Goal: Task Accomplishment & Management: Complete application form

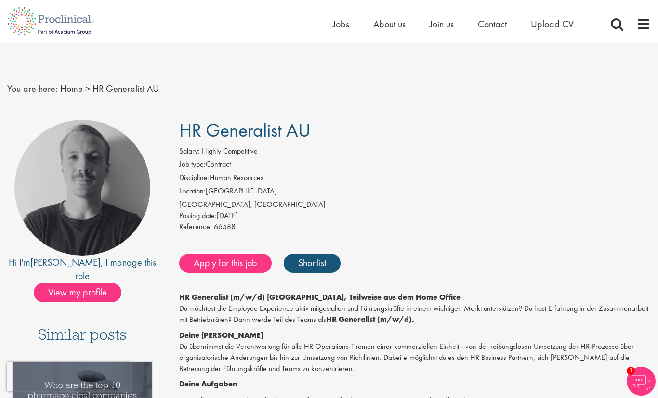
click at [181, 135] on span "HR Generalist AU" at bounding box center [244, 130] width 131 height 25
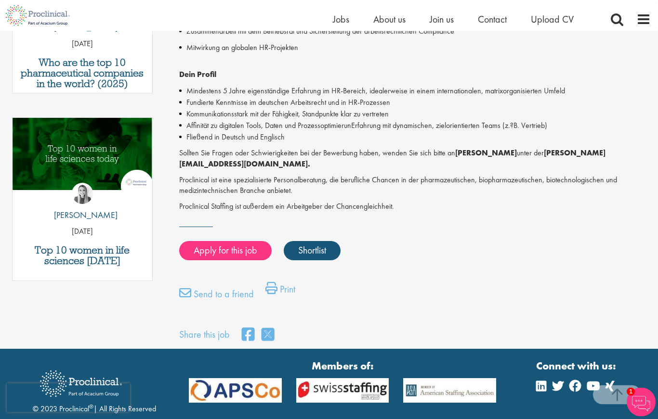
scroll to position [421, 0]
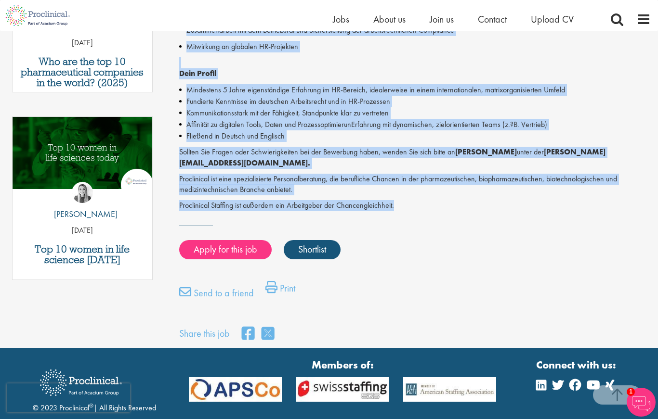
click at [397, 200] on p "Proclinical Staffing ist außerdem ein Arbeitgeber der Chancengleichheit." at bounding box center [415, 205] width 472 height 11
copy div "HR Generalist AU Salary: Highly Competitive Job type: Contract Discipline: Huma…"
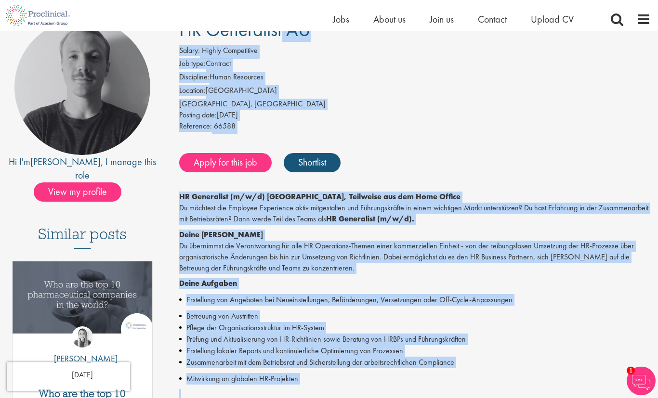
scroll to position [0, 0]
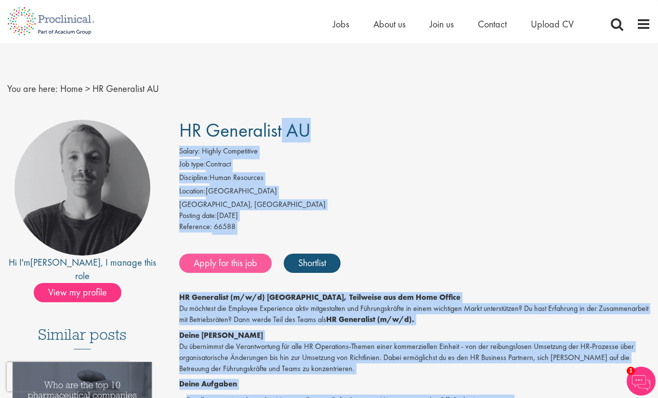
click at [226, 262] on link "Apply for this job" at bounding box center [225, 263] width 92 height 19
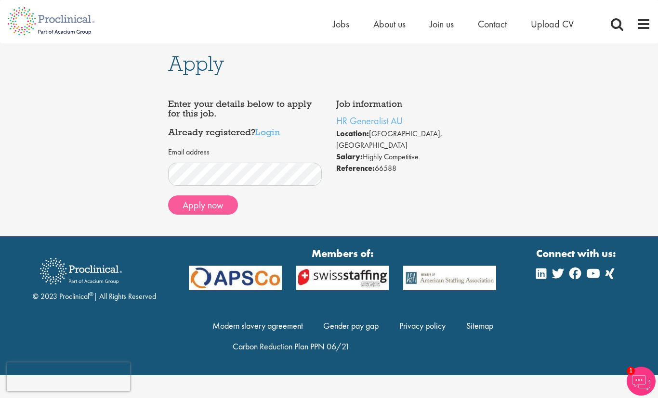
click at [224, 207] on button "Apply now" at bounding box center [203, 204] width 70 height 19
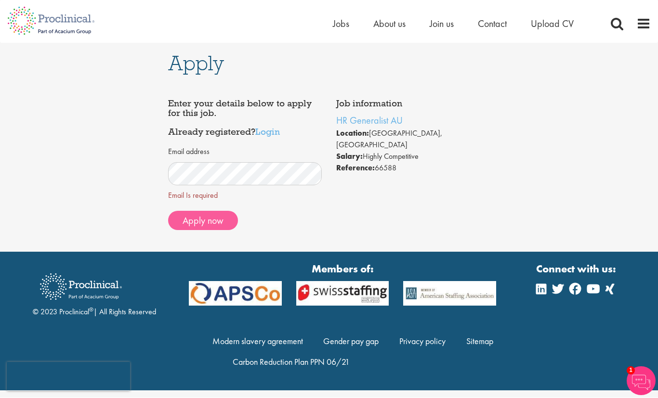
click at [201, 226] on button "Apply now" at bounding box center [203, 220] width 70 height 19
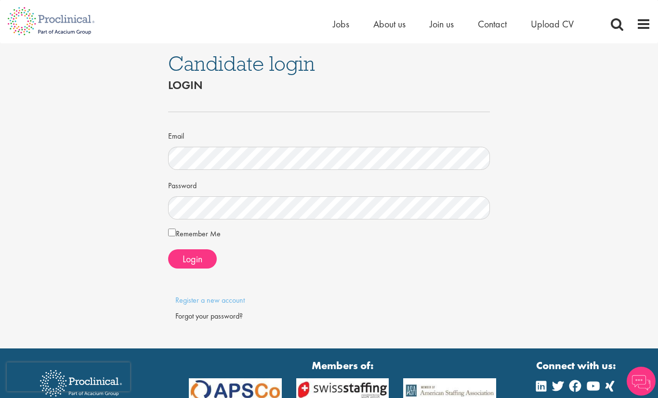
click at [213, 104] on div at bounding box center [329, 111] width 322 height 31
click at [179, 233] on label "Remember Me" at bounding box center [194, 233] width 52 height 13
click at [211, 299] on link "Register a new account" at bounding box center [209, 300] width 69 height 10
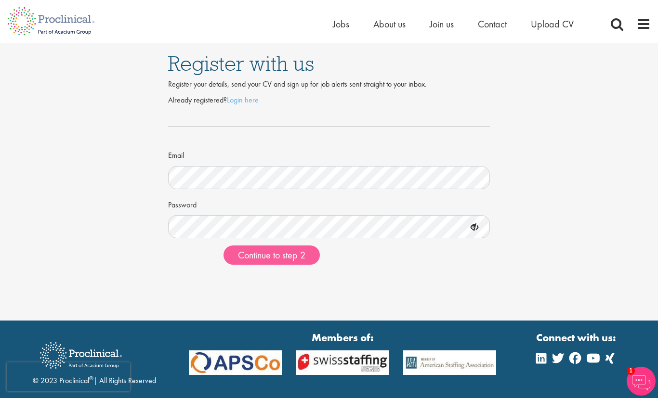
click at [286, 257] on span "Continue to step 2" at bounding box center [271, 255] width 67 height 13
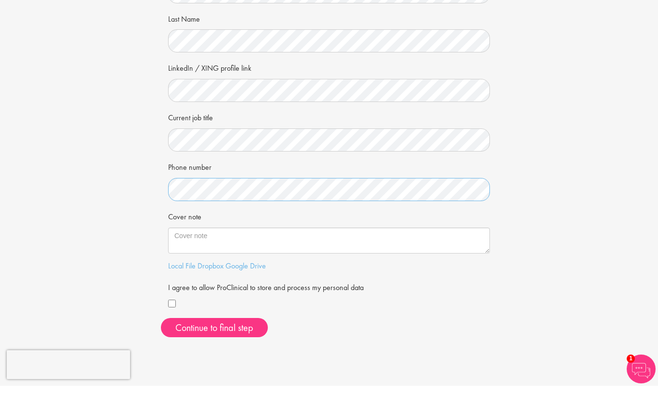
scroll to position [95, 0]
click at [193, 294] on link "Local File" at bounding box center [181, 299] width 27 height 10
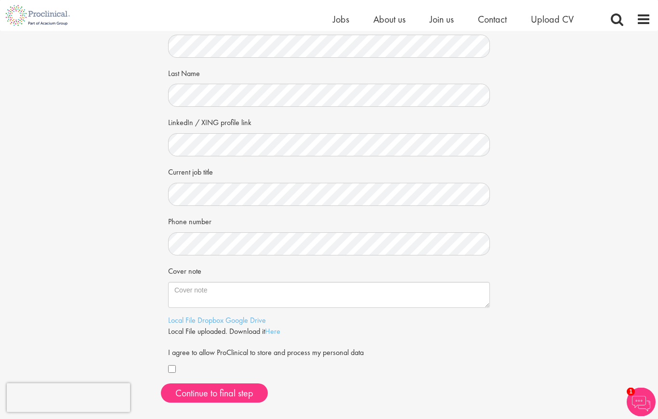
scroll to position [74, 0]
click at [545, 21] on span "Upload CV" at bounding box center [552, 19] width 43 height 13
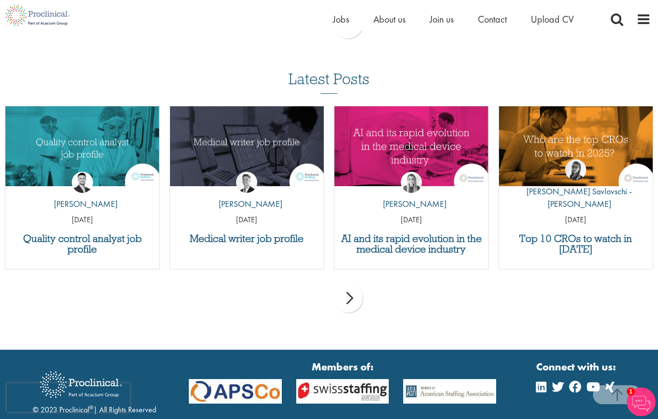
scroll to position [979, 0]
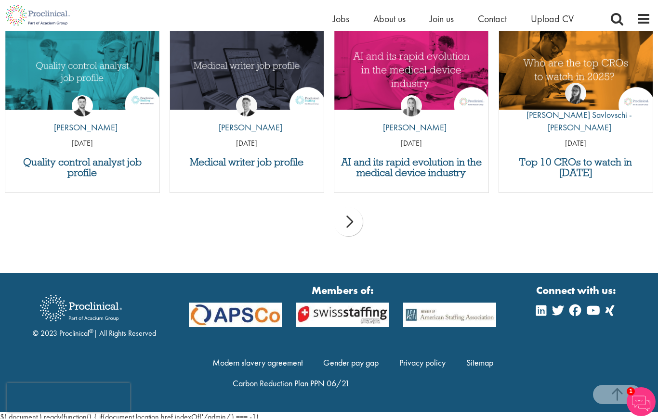
click at [353, 223] on div "next" at bounding box center [348, 222] width 29 height 29
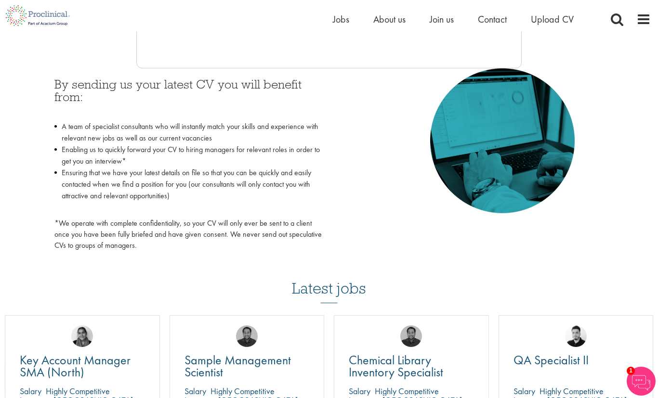
scroll to position [415, 0]
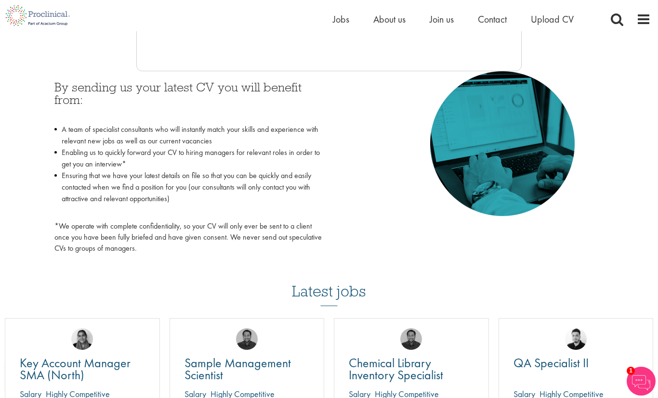
click at [337, 26] on li "Jobs" at bounding box center [341, 19] width 16 height 14
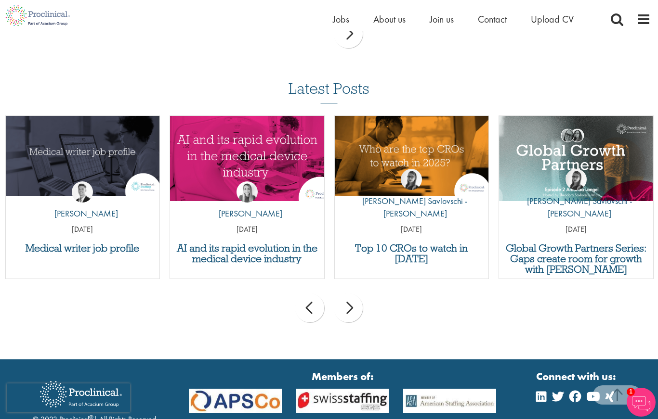
scroll to position [979, 0]
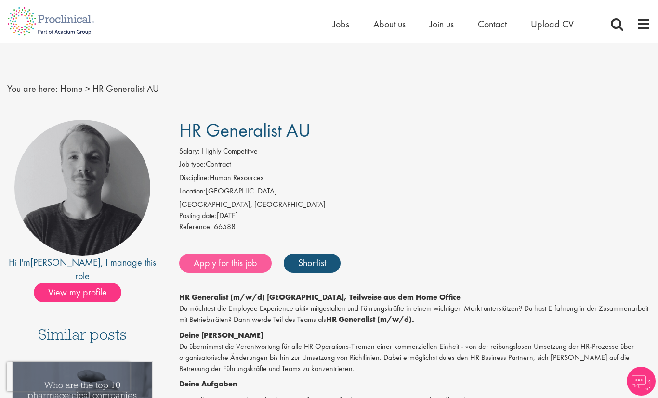
click at [241, 262] on link "Apply for this job" at bounding box center [225, 263] width 92 height 19
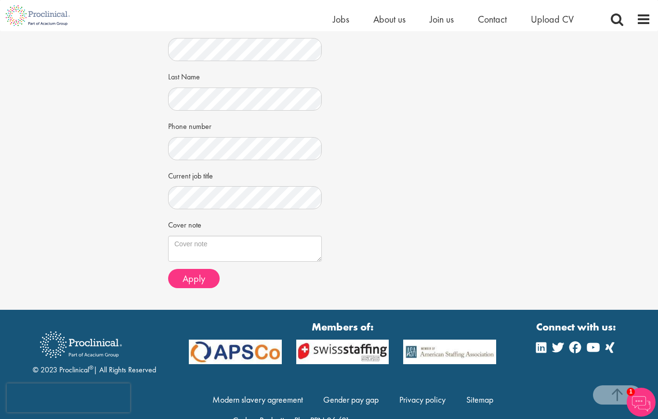
scroll to position [255, 0]
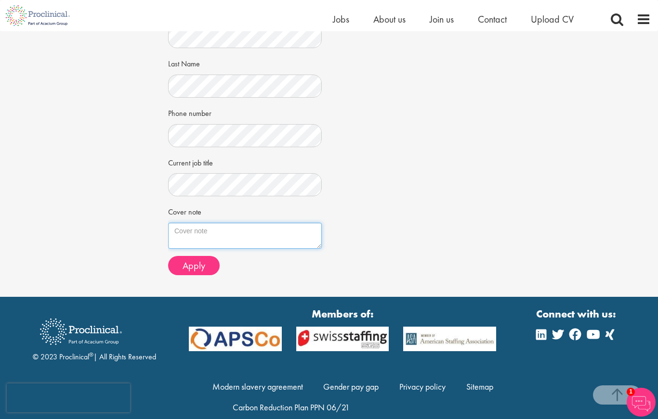
click at [227, 223] on textarea "Cover note" at bounding box center [245, 236] width 154 height 26
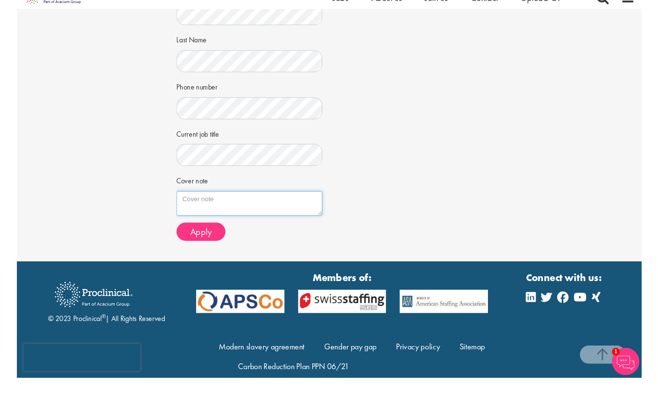
scroll to position [276, 0]
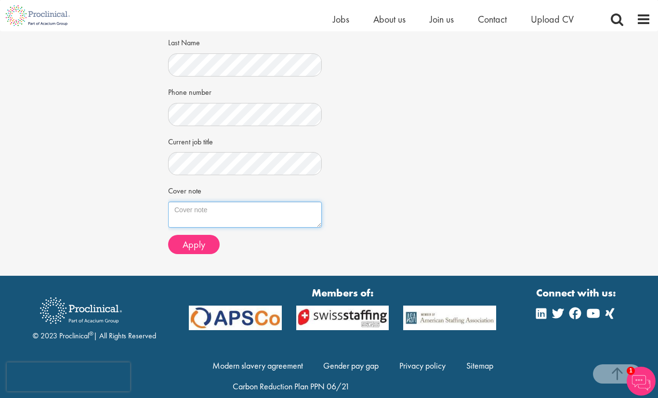
paste textarea "Loremipsum, 59. Dolors 7362 Ametconse adi EL Seddoeiusm (t/i/u) – Laboreet 0799…"
type textarea "Loremipsum, 59. Dolors 7362 Ametconse adi EL Seddoeiusm (t/i/u) – Laboreet 0799…"
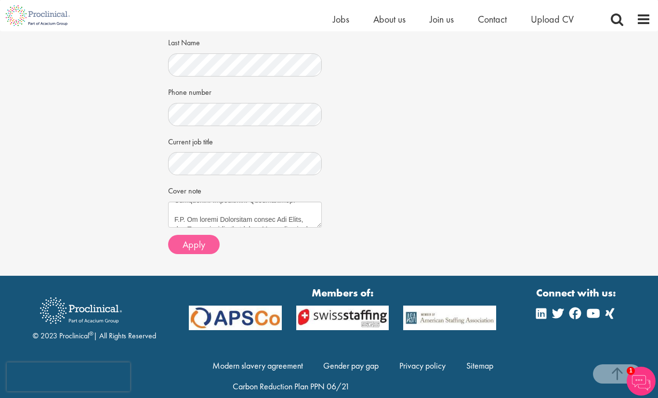
click at [199, 238] on span "Apply" at bounding box center [193, 244] width 23 height 13
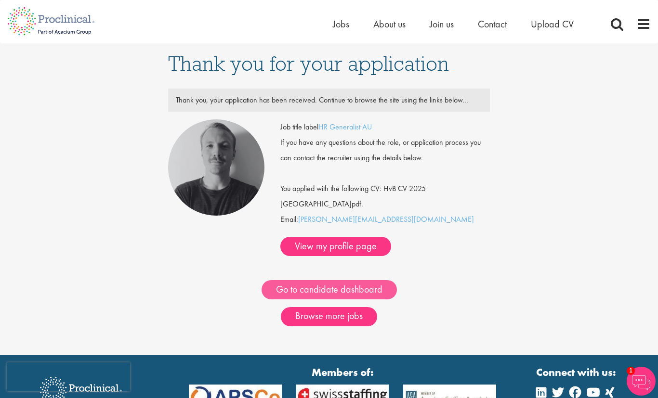
click at [363, 280] on link "Go to candidate dashboard" at bounding box center [328, 289] width 135 height 19
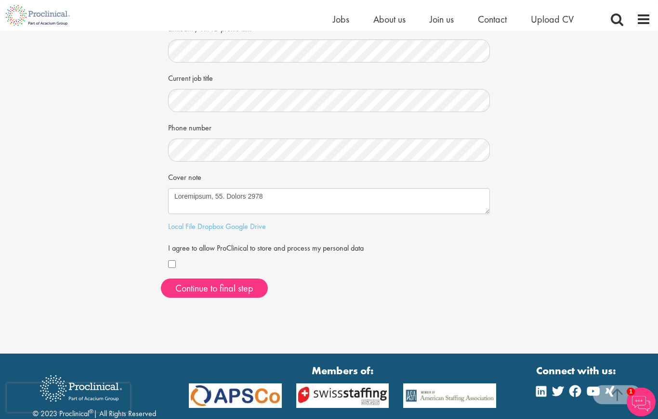
scroll to position [168, 0]
click at [171, 265] on div at bounding box center [329, 265] width 322 height 13
click at [219, 285] on button "Continue to final step" at bounding box center [214, 288] width 107 height 19
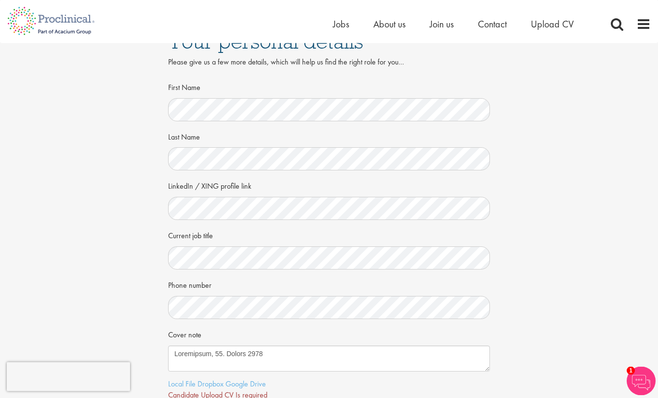
scroll to position [0, 0]
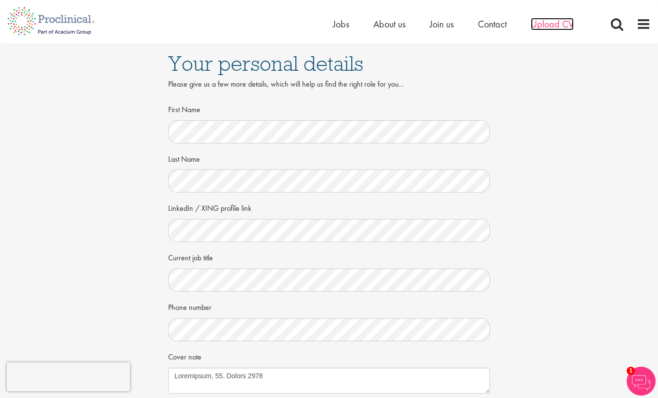
click at [550, 26] on span "Upload CV" at bounding box center [552, 24] width 43 height 13
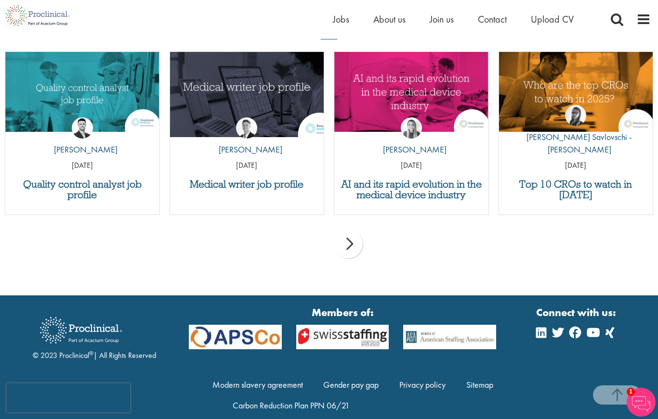
scroll to position [979, 0]
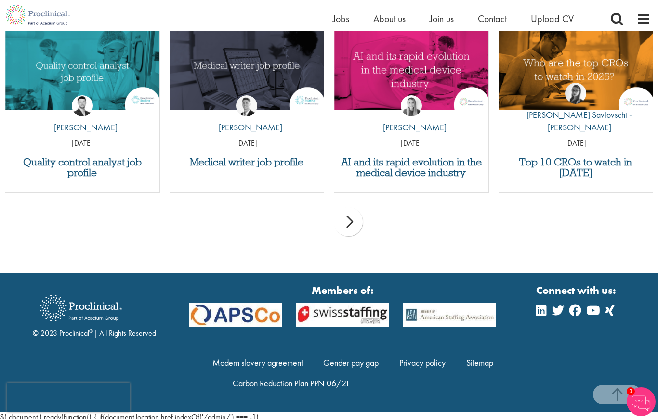
click at [349, 230] on div "next" at bounding box center [348, 222] width 29 height 29
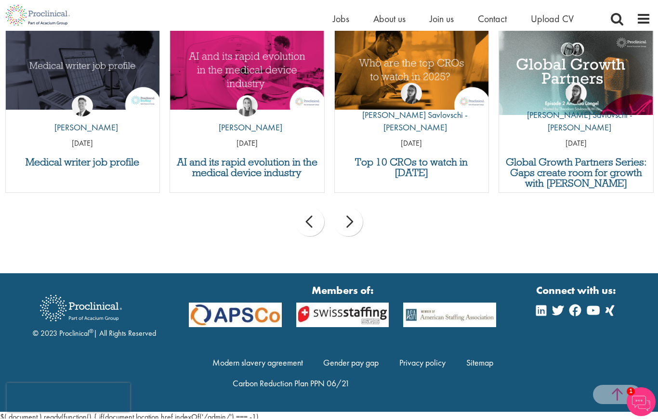
click at [619, 396] on span at bounding box center [617, 395] width 48 height 19
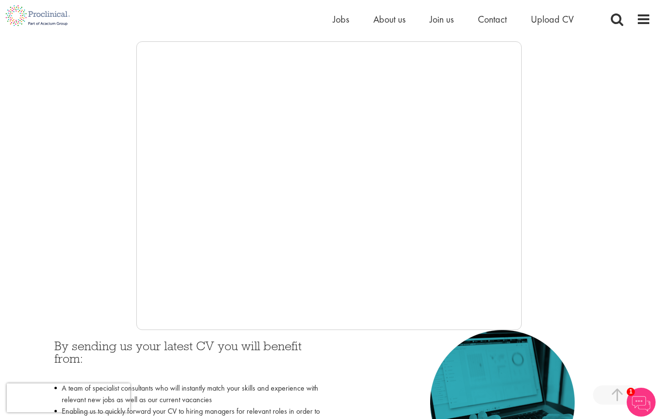
scroll to position [156, 0]
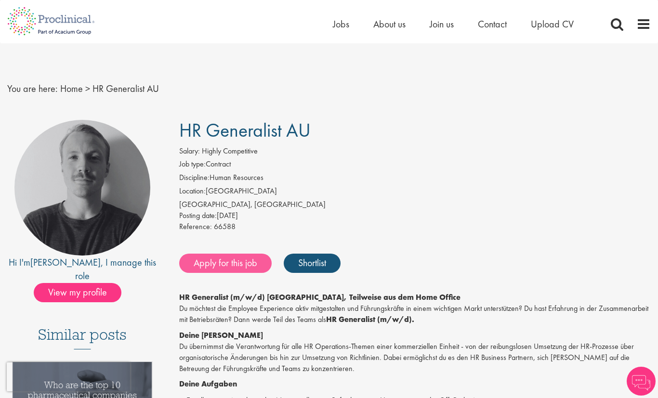
click at [242, 263] on link "Apply for this job" at bounding box center [225, 263] width 92 height 19
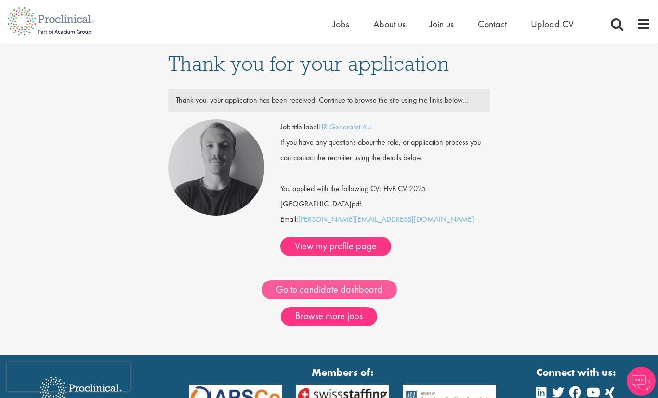
click at [364, 280] on link "Go to candidate dashboard" at bounding box center [328, 289] width 135 height 19
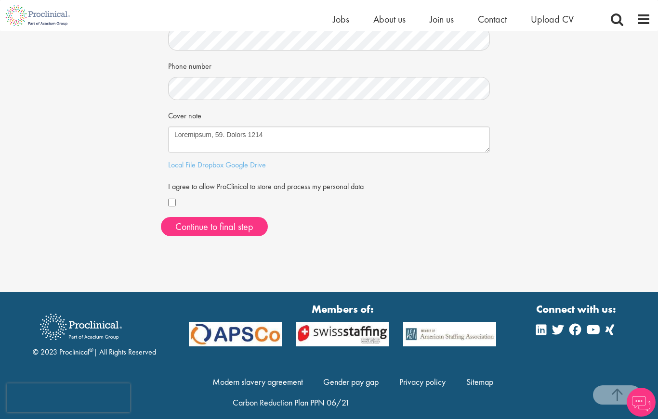
scroll to position [229, 0]
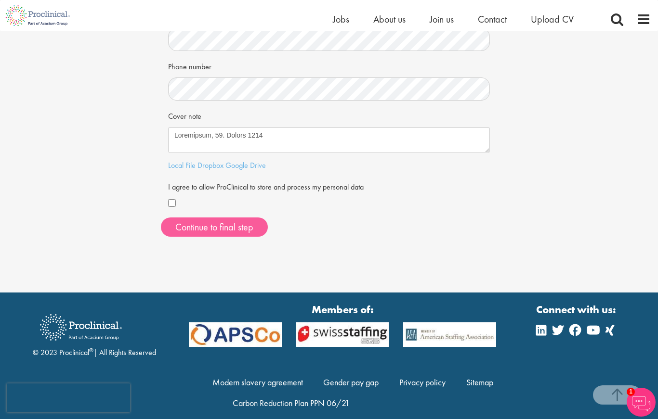
click at [222, 229] on button "Continue to final step" at bounding box center [214, 227] width 107 height 19
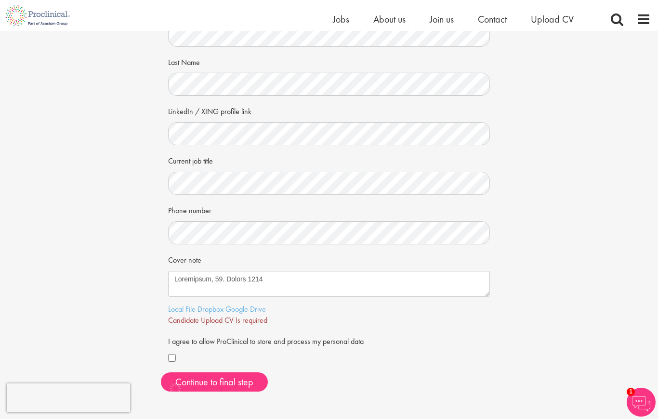
scroll to position [0, 0]
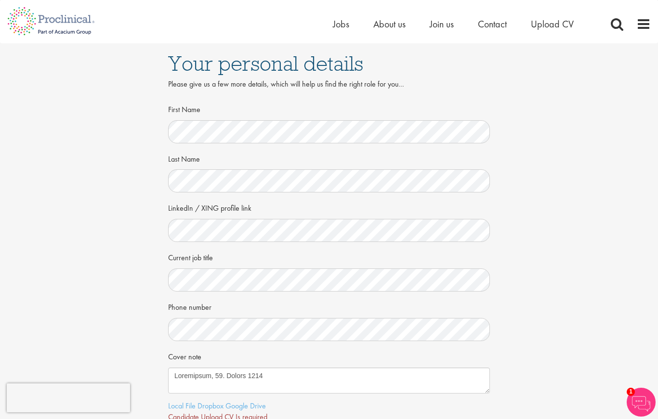
click at [559, 31] on li "Upload CV" at bounding box center [552, 24] width 43 height 14
click at [558, 28] on span "Upload CV" at bounding box center [552, 24] width 43 height 13
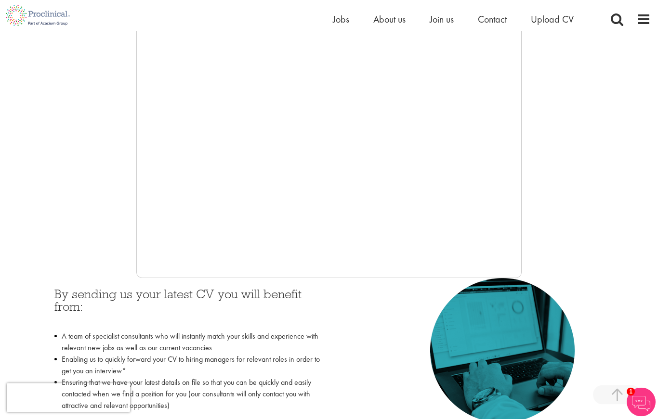
scroll to position [212, 0]
